Goal: Check status: Check status

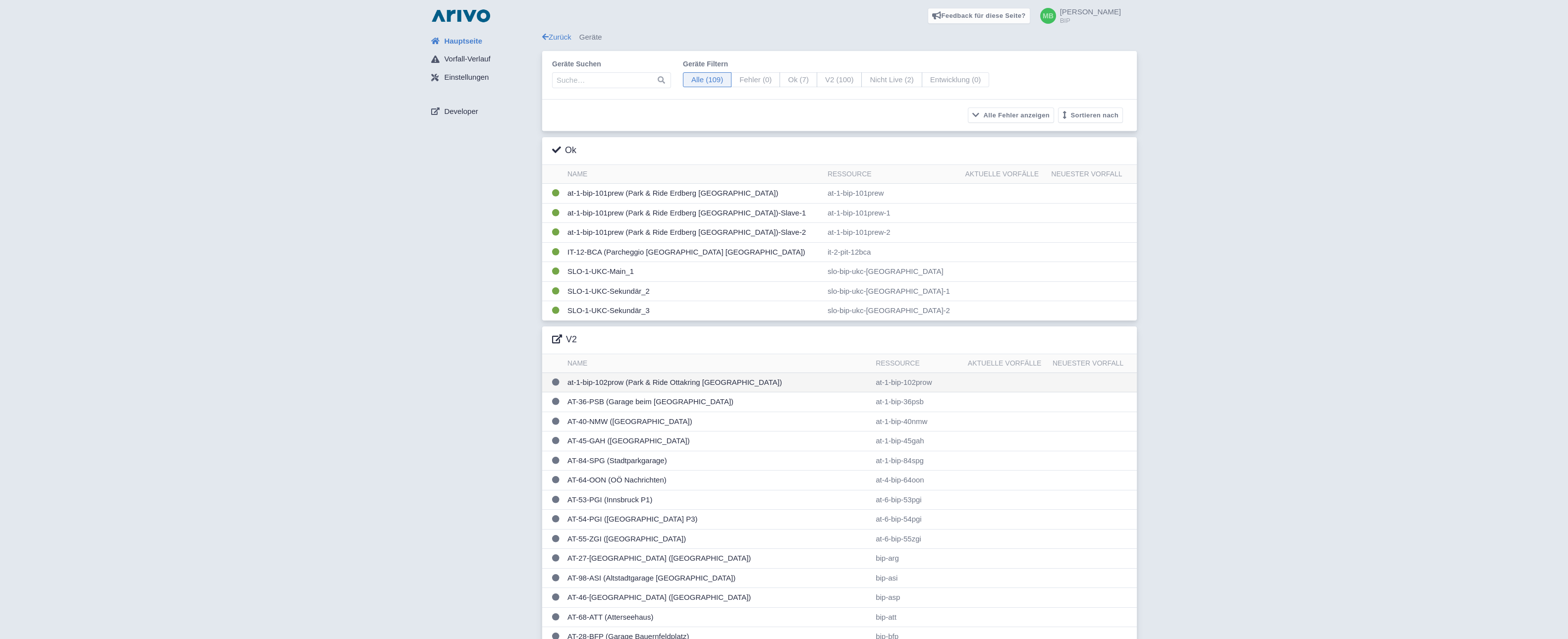
click at [599, 387] on td "at-1-bip-102prow (Park & Ride Ottakring Wien)" at bounding box center [718, 382] width 308 height 20
click at [609, 502] on td "AT-53-PGI (Innsbruck P1)" at bounding box center [718, 500] width 308 height 20
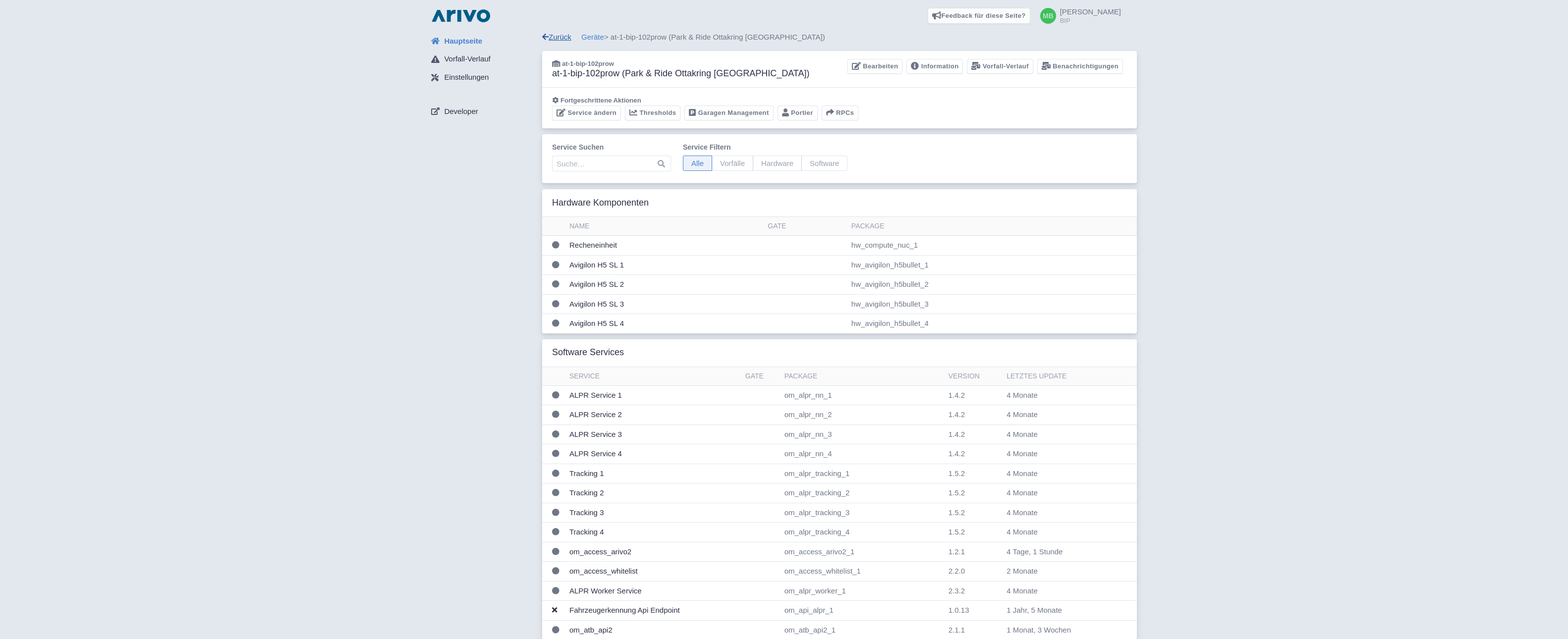
click at [552, 37] on link "Zurück" at bounding box center [557, 37] width 29 height 9
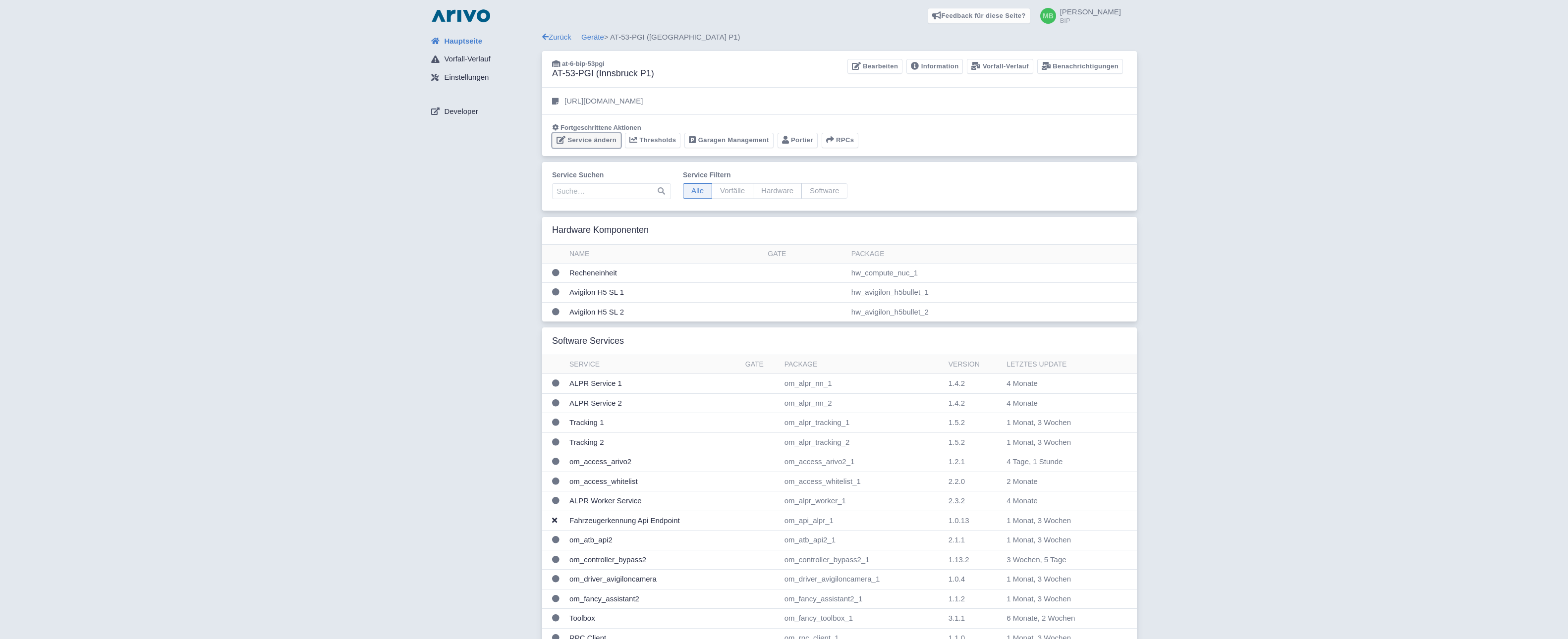
click at [577, 138] on link "Service ändern" at bounding box center [586, 140] width 69 height 15
